Goal: Navigation & Orientation: Find specific page/section

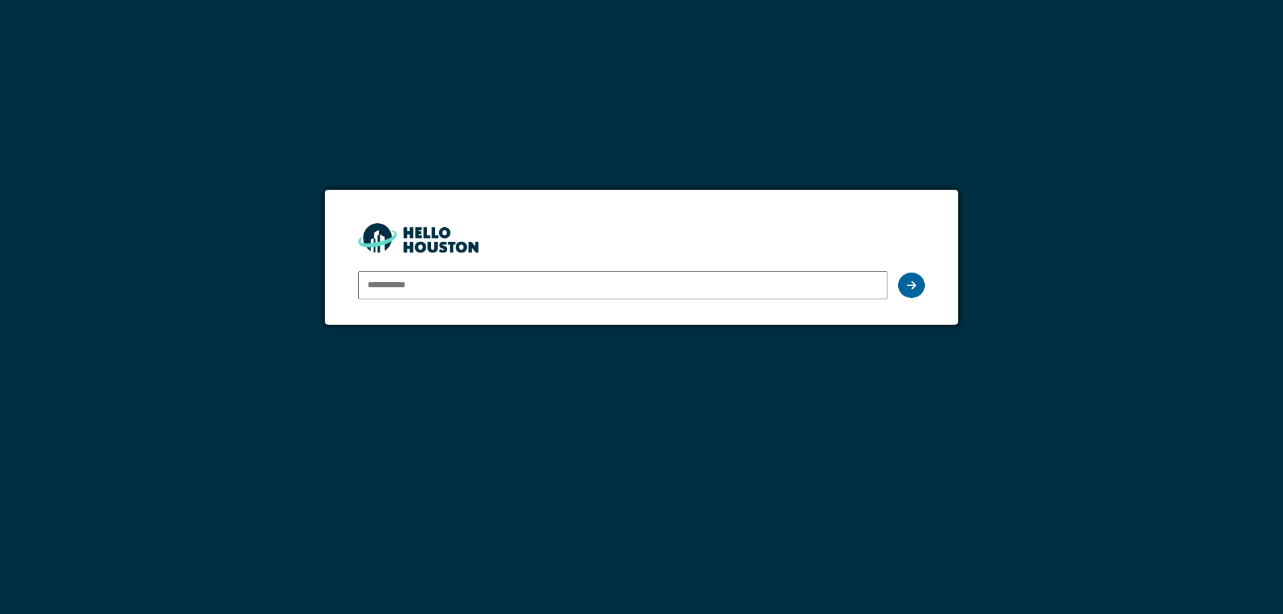
type input "**********"
click at [915, 285] on icon at bounding box center [911, 285] width 9 height 11
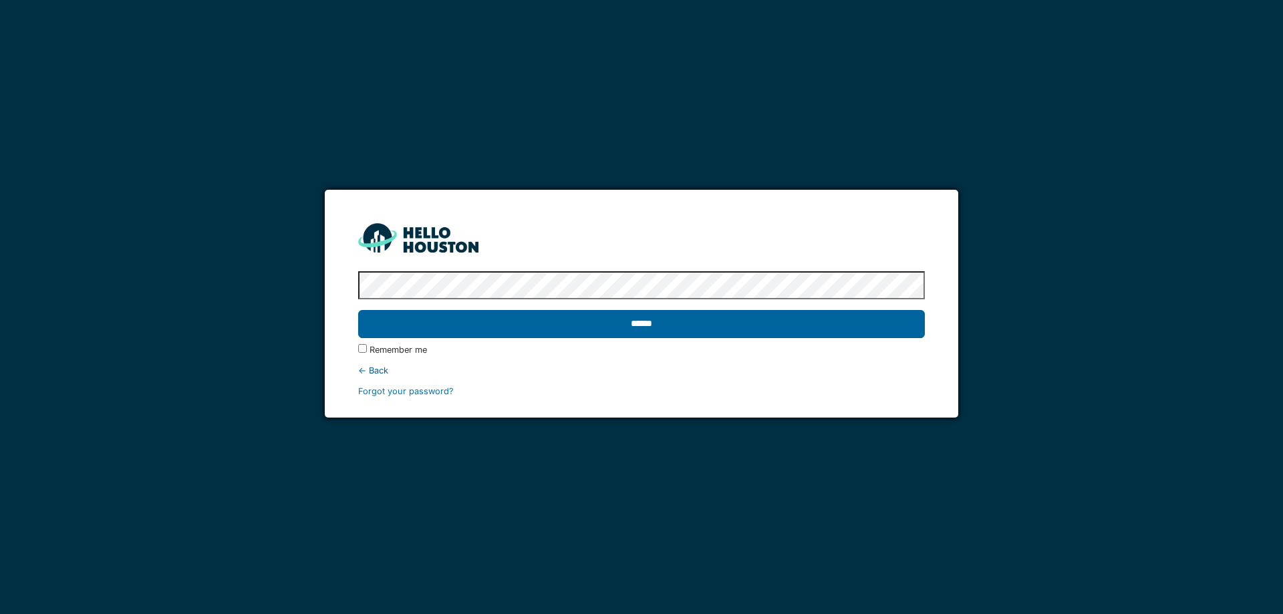
click at [701, 314] on input "******" at bounding box center [641, 324] width 566 height 28
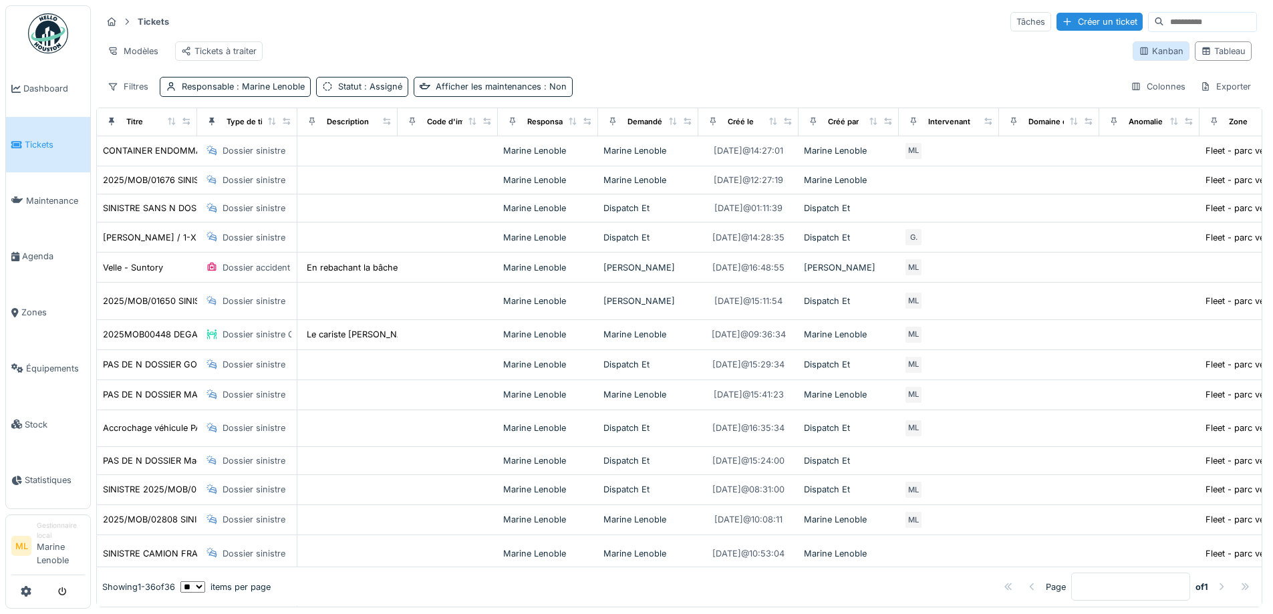
click at [1150, 53] on div "Kanban" at bounding box center [1160, 51] width 45 height 13
